Goal: Ask a question

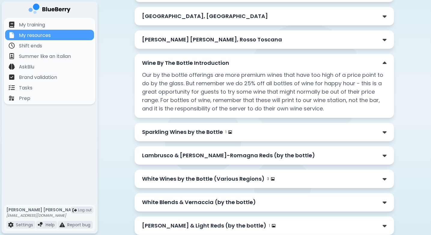
scroll to position [173, 0]
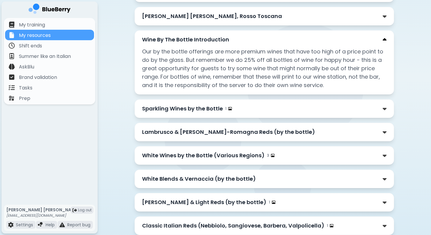
click at [383, 38] on img at bounding box center [385, 40] width 4 height 6
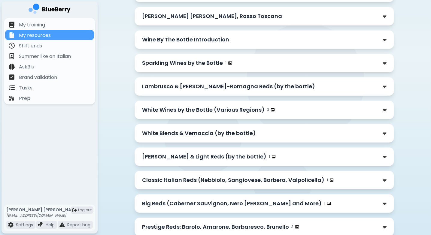
click at [380, 63] on div "Sparkling Wines by the Bottle 1" at bounding box center [264, 63] width 244 height 8
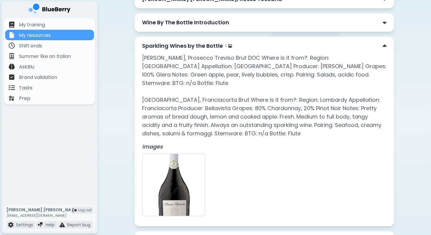
scroll to position [192, 0]
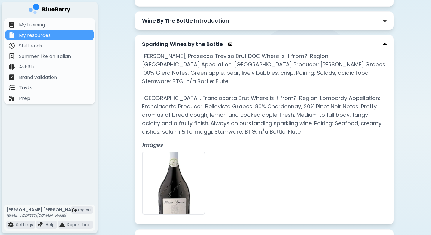
click at [383, 43] on img at bounding box center [385, 44] width 4 height 6
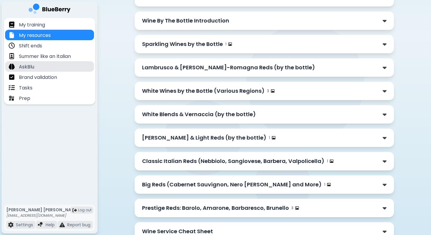
click at [28, 66] on p "AskBlu" at bounding box center [26, 66] width 15 height 7
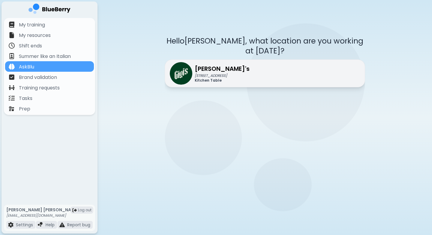
click at [190, 67] on img at bounding box center [181, 73] width 23 height 23
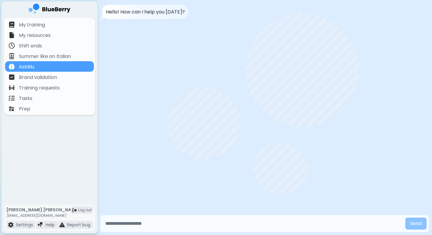
click at [139, 221] on input "text" at bounding box center [253, 224] width 300 height 12
type input "*"
type input "**********"
click at [406, 218] on button "Send" at bounding box center [416, 224] width 21 height 12
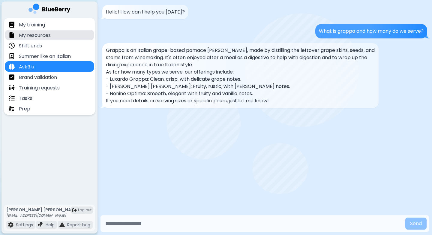
click at [34, 37] on p "My resources" at bounding box center [35, 35] width 32 height 7
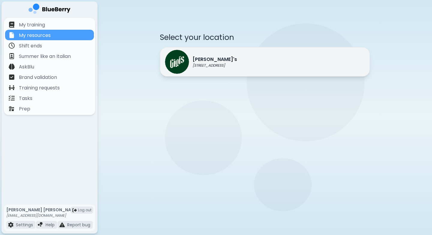
click at [196, 68] on div "[PERSON_NAME]'s [STREET_ADDRESS]" at bounding box center [201, 62] width 72 height 24
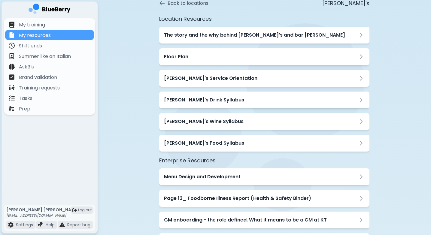
scroll to position [34, 0]
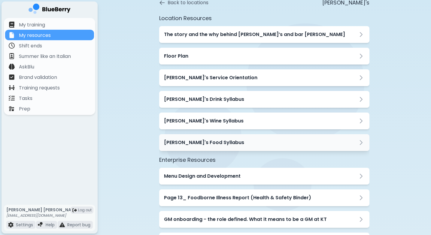
click at [228, 143] on div "[PERSON_NAME]'s Food Syllabus" at bounding box center [264, 142] width 201 height 7
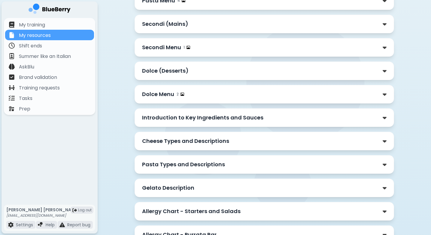
scroll to position [567, 0]
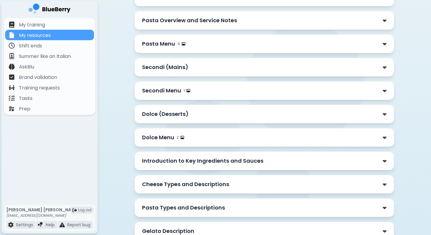
click at [316, 70] on div "Secondi (Mains)" at bounding box center [264, 67] width 244 height 8
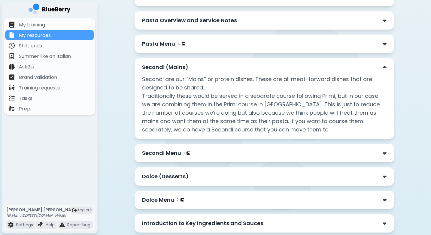
click at [316, 70] on div "Secondi (Mains)" at bounding box center [264, 67] width 244 height 8
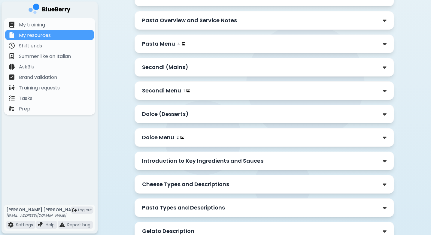
click at [304, 94] on div "Secondi Menu 1" at bounding box center [264, 90] width 244 height 8
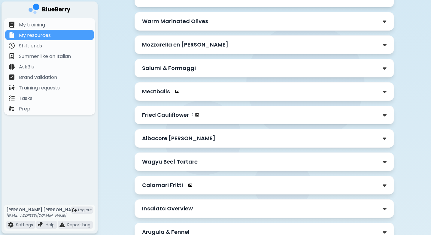
scroll to position [120, 0]
